Goal: Download file/media

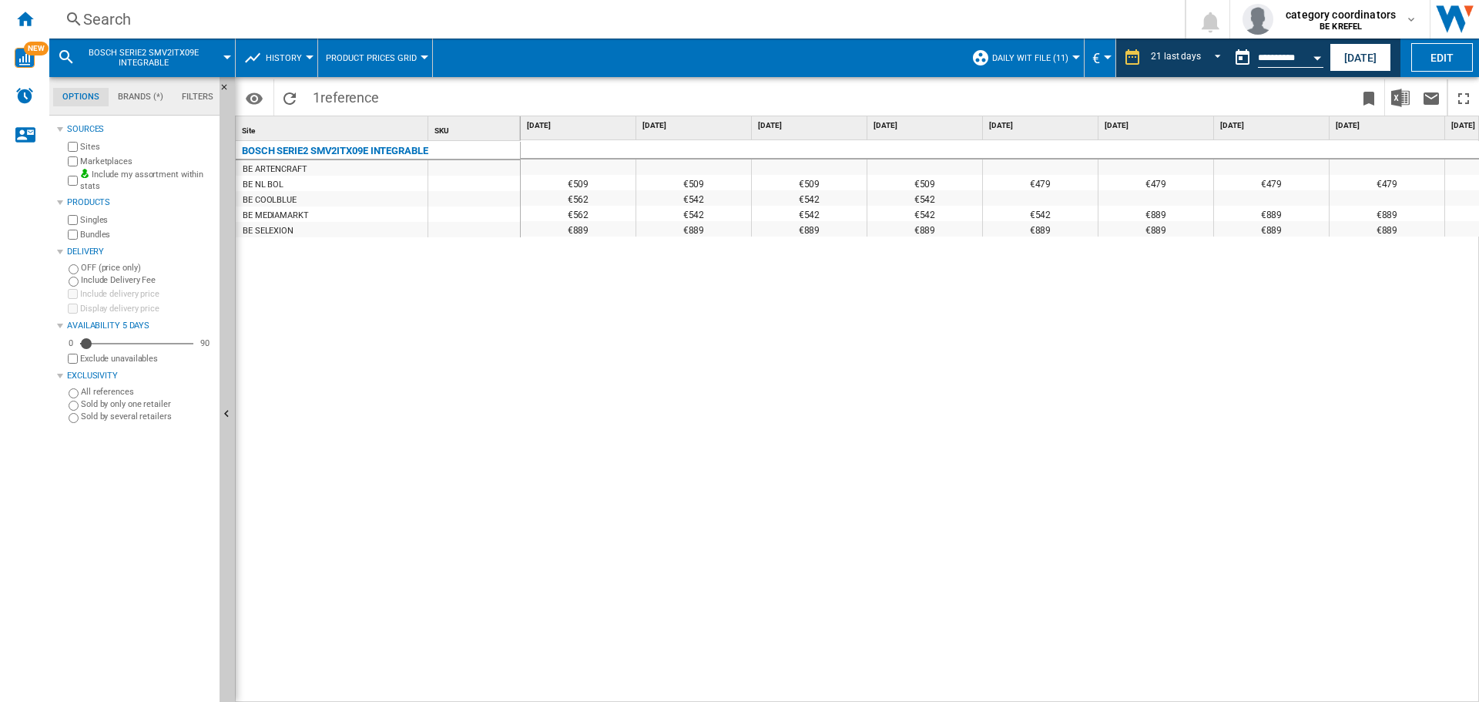
scroll to position [0, 1583]
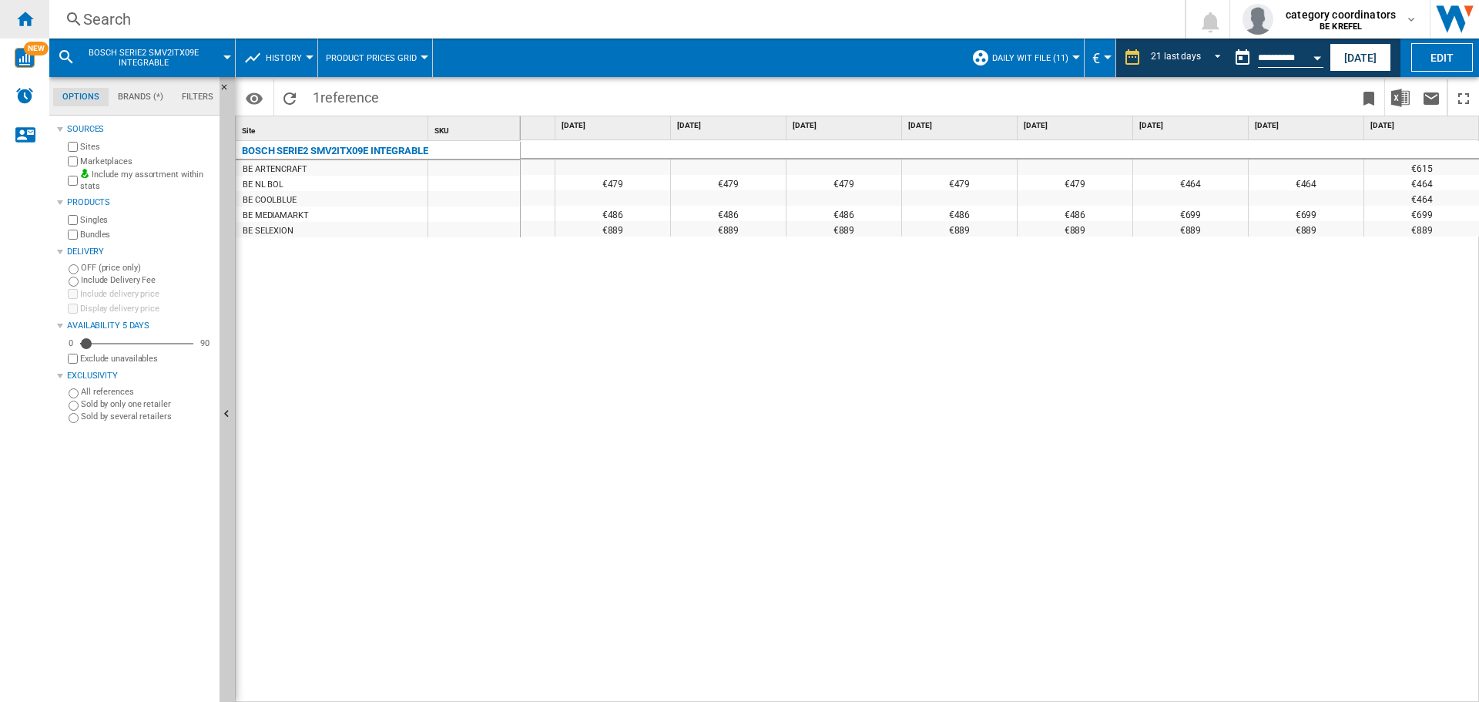
click at [21, 25] on ng-md-icon "Home" at bounding box center [24, 18] width 18 height 18
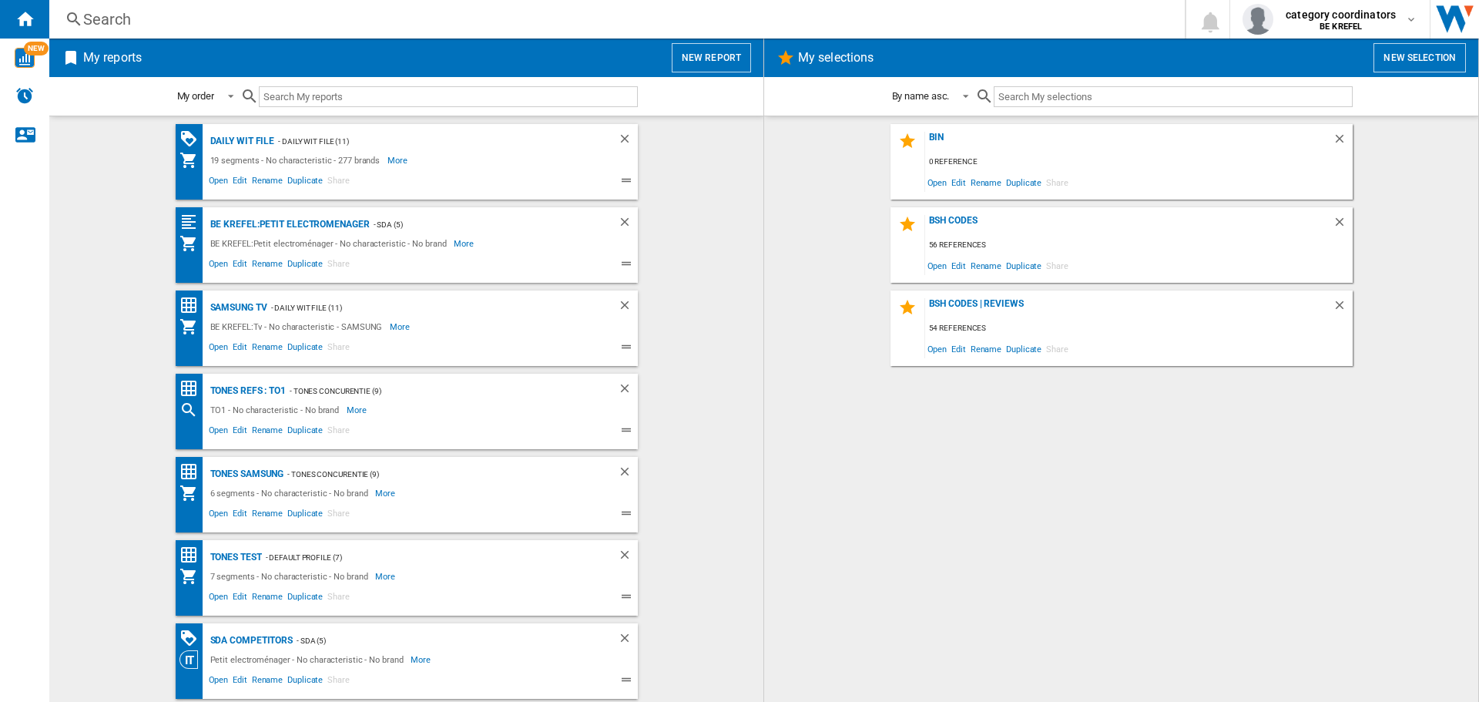
click at [232, 129] on div "Daily WIT file - Daily WIT File (11) 19 segments - No characteristic - 277 bran…" at bounding box center [407, 161] width 462 height 75
click at [243, 137] on div "Daily WIT file" at bounding box center [240, 141] width 69 height 19
click at [230, 142] on div "Daily WIT file" at bounding box center [240, 141] width 69 height 19
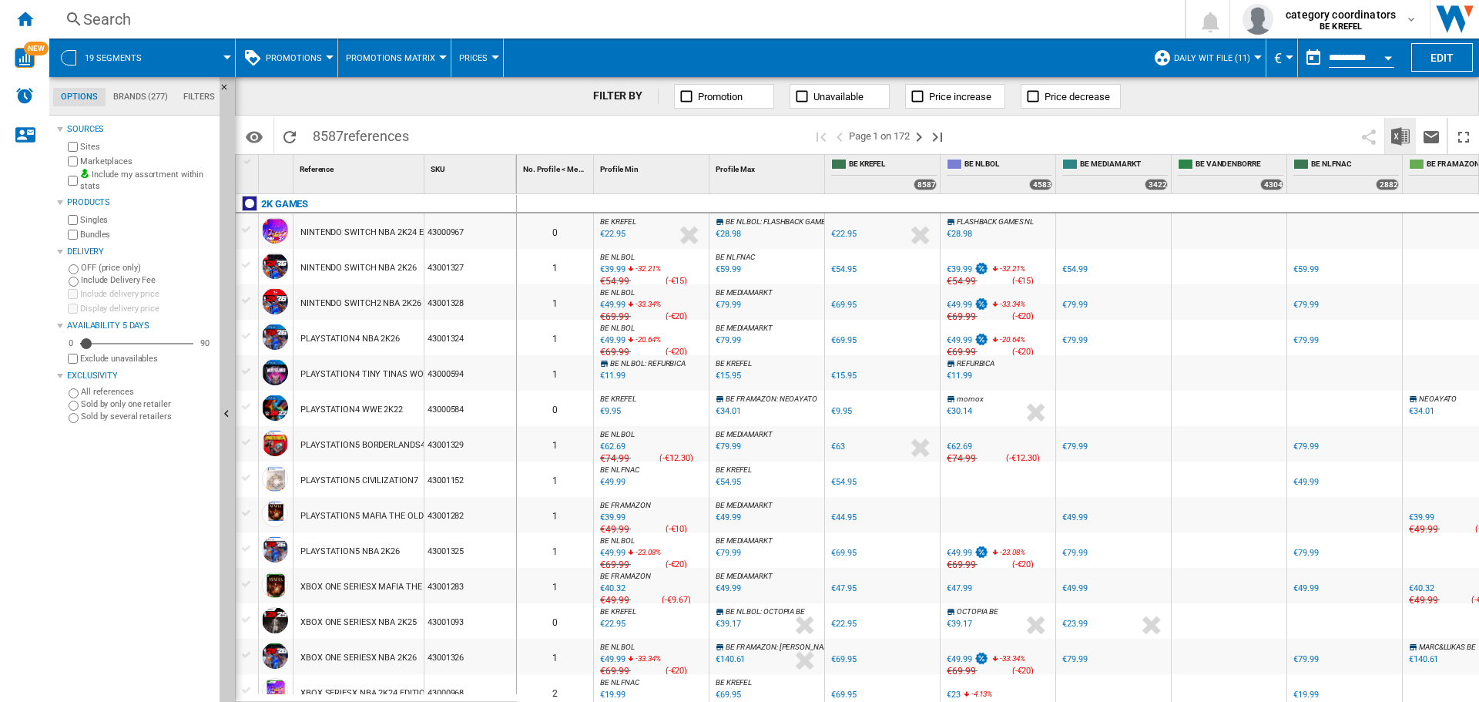
click at [1397, 134] on img "Download in Excel" at bounding box center [1400, 136] width 18 height 18
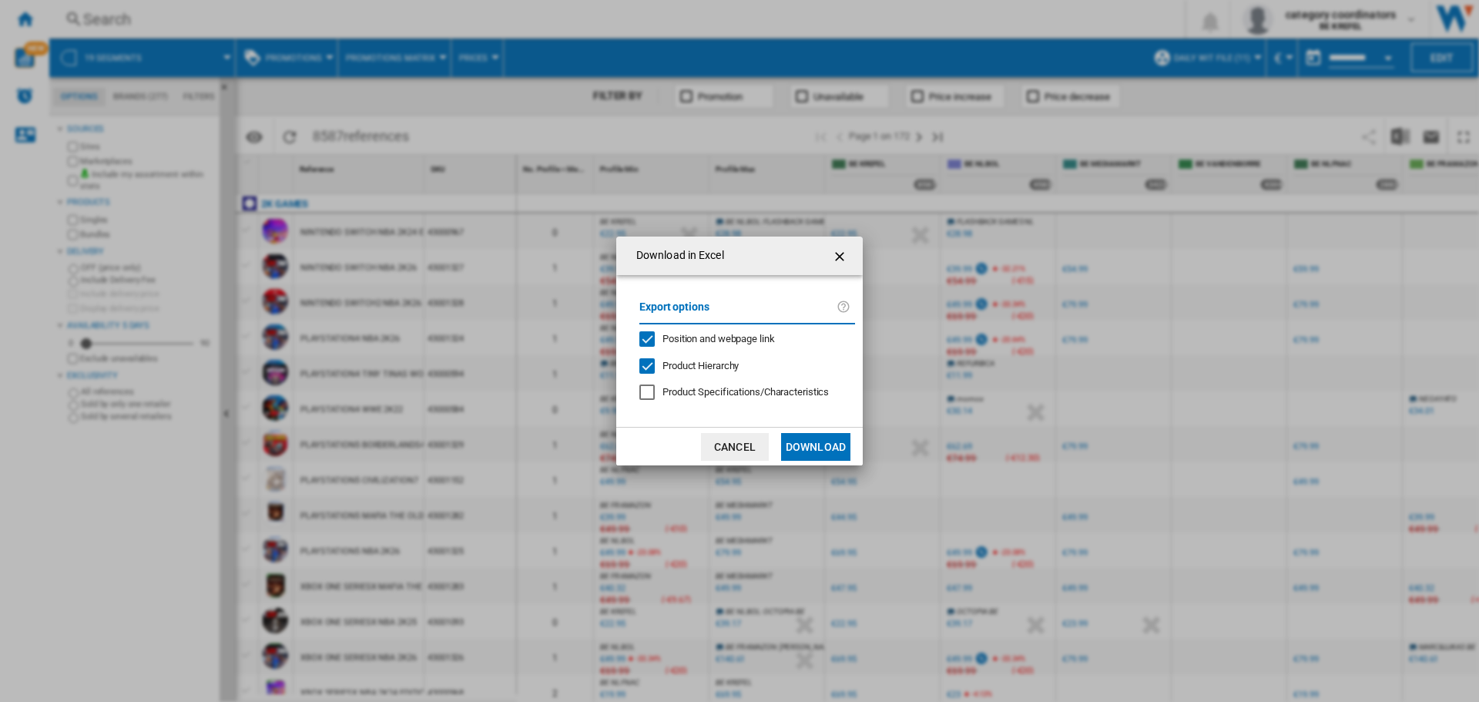
click at [816, 438] on button "Download" at bounding box center [815, 447] width 69 height 28
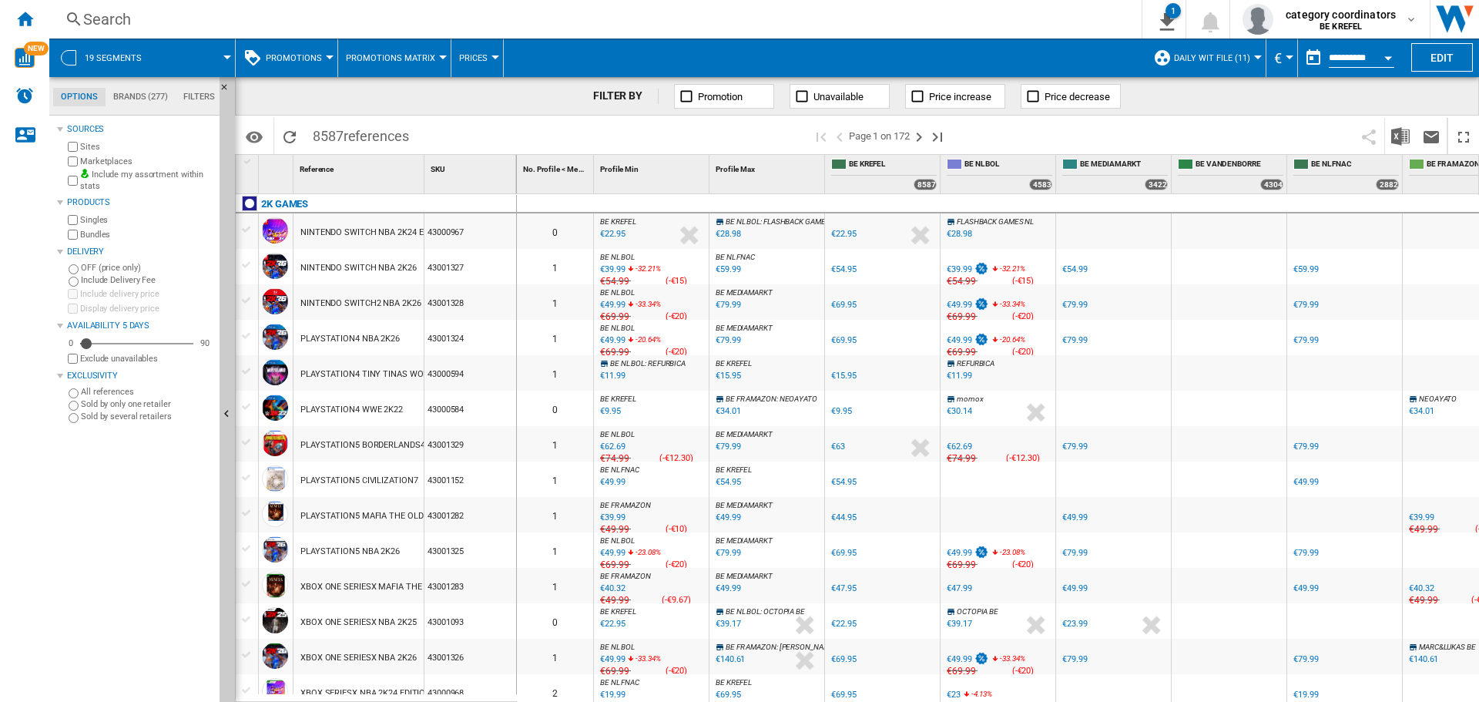
click at [931, 334] on div "BE FR KREFEL 0.0 % €69.95 % N/A €NaN ( €69.95 ) BE KREFEL : BE FR KREFEL" at bounding box center [882, 341] width 109 height 35
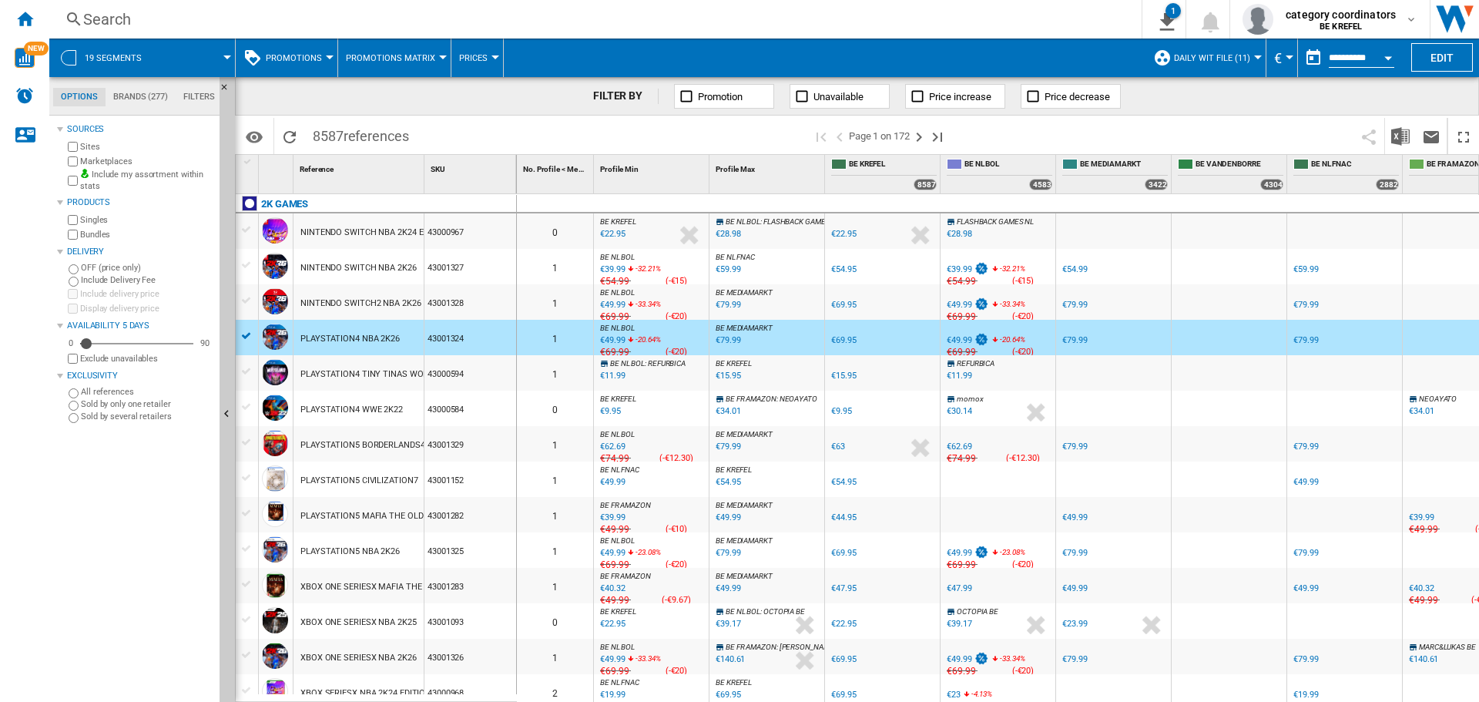
click at [860, 26] on div "Search" at bounding box center [592, 19] width 1018 height 22
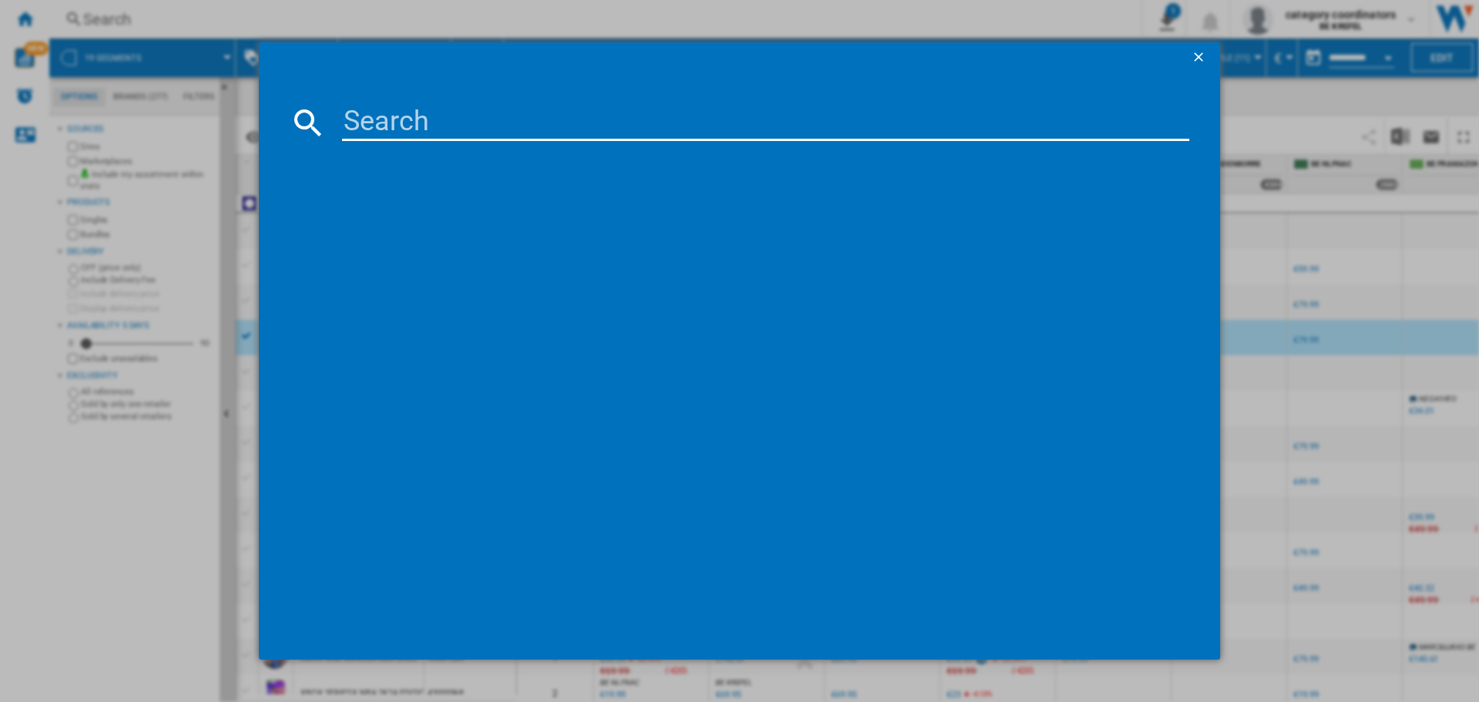
click at [1192, 54] on ng-md-icon "getI18NText('BUTTONS.CLOSE_DIALOG')" at bounding box center [1200, 58] width 18 height 18
